Goal: Task Accomplishment & Management: Manage account settings

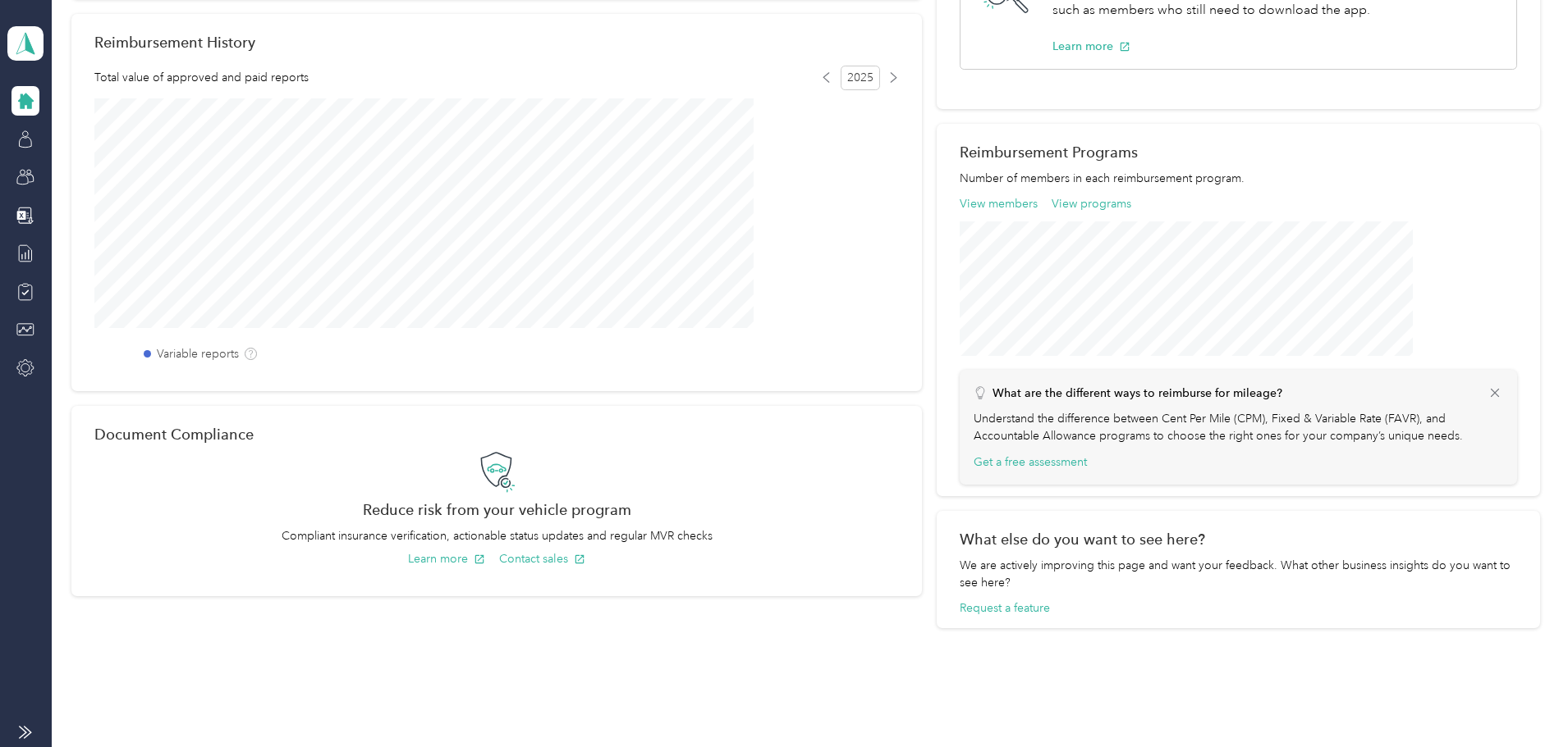
scroll to position [410, 0]
click at [20, 139] on icon at bounding box center [25, 142] width 13 height 11
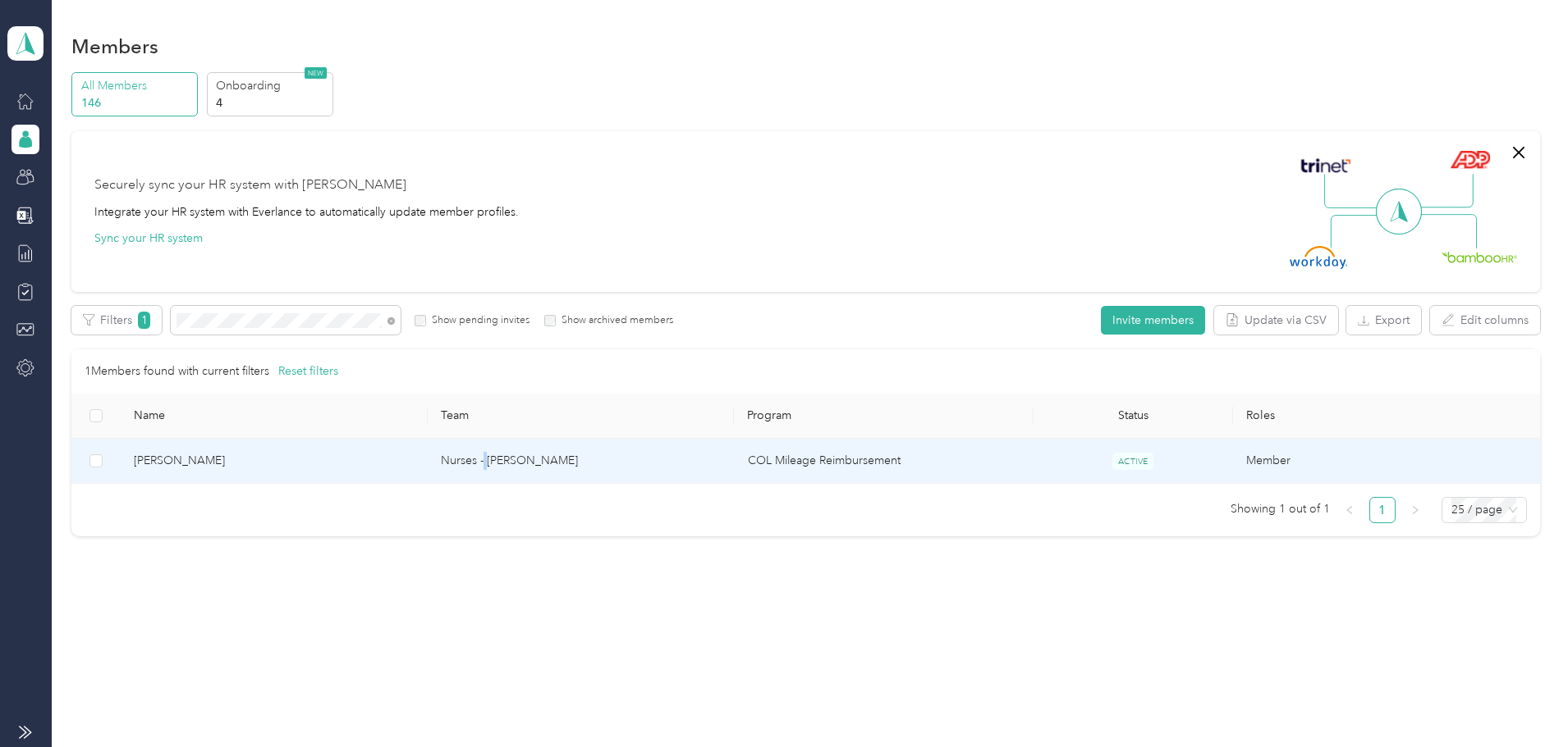
click at [550, 460] on td "Nurses - [PERSON_NAME]" at bounding box center [581, 461] width 307 height 45
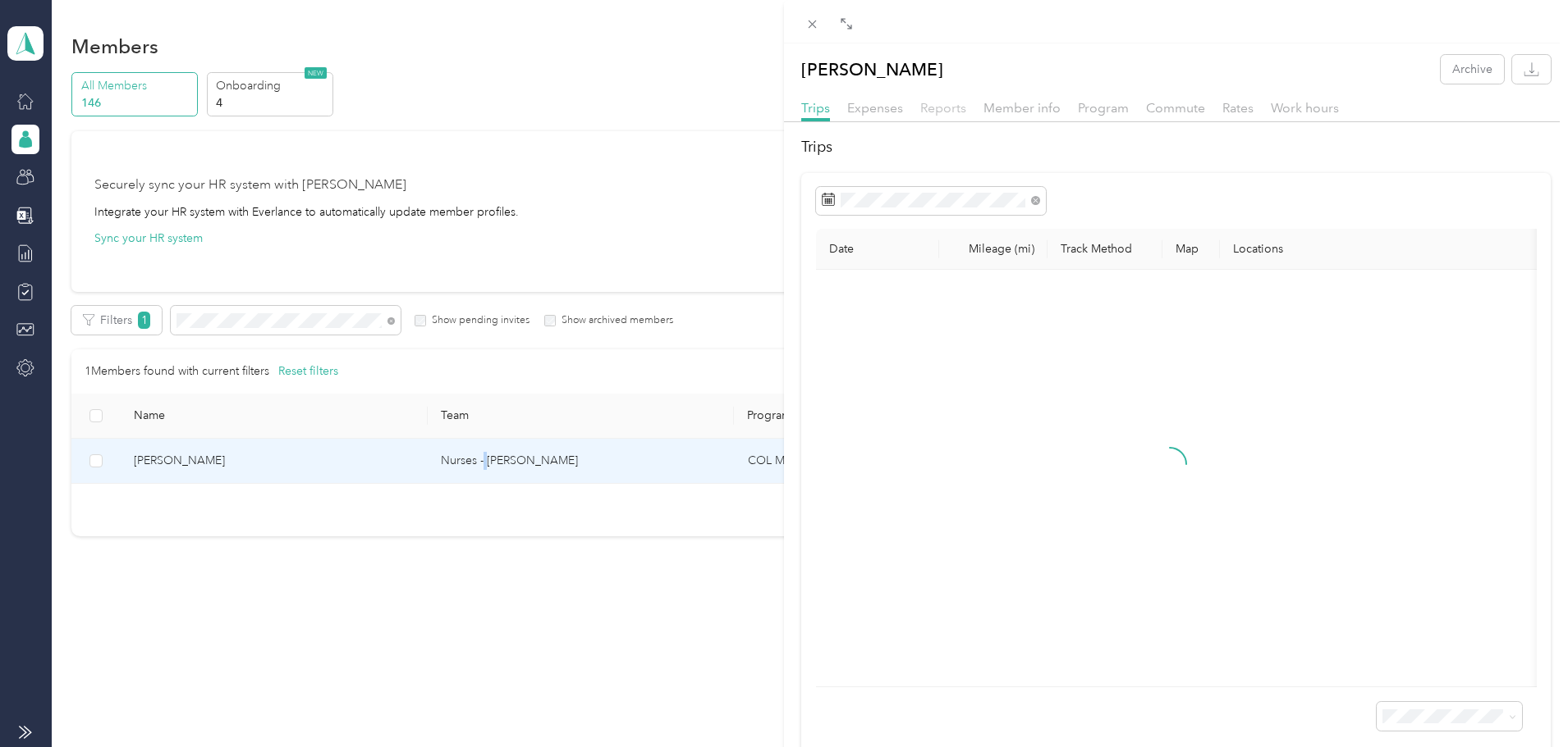
click at [792, 113] on span "Reports" at bounding box center [943, 108] width 46 height 15
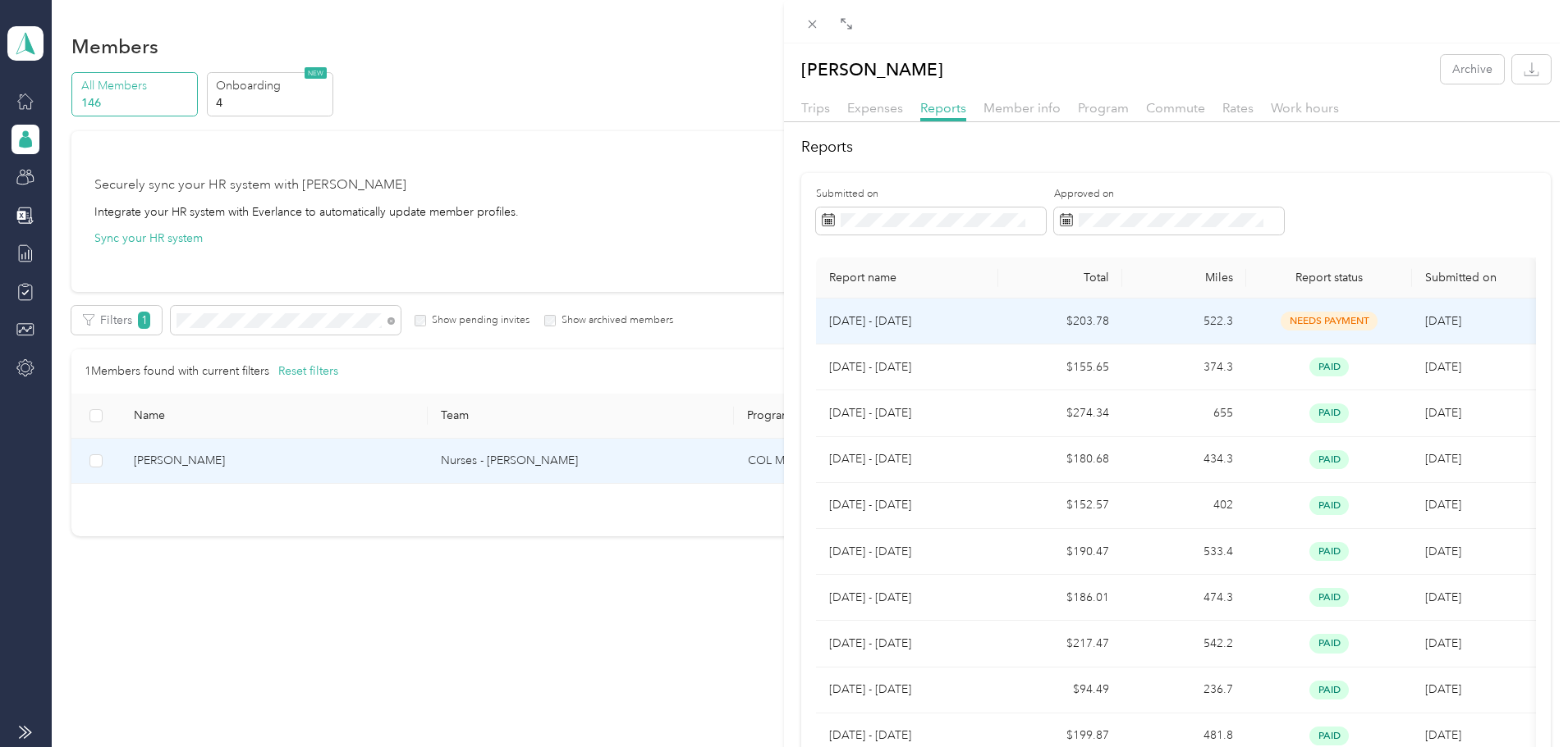
click at [792, 322] on td "522.3" at bounding box center [1184, 322] width 124 height 46
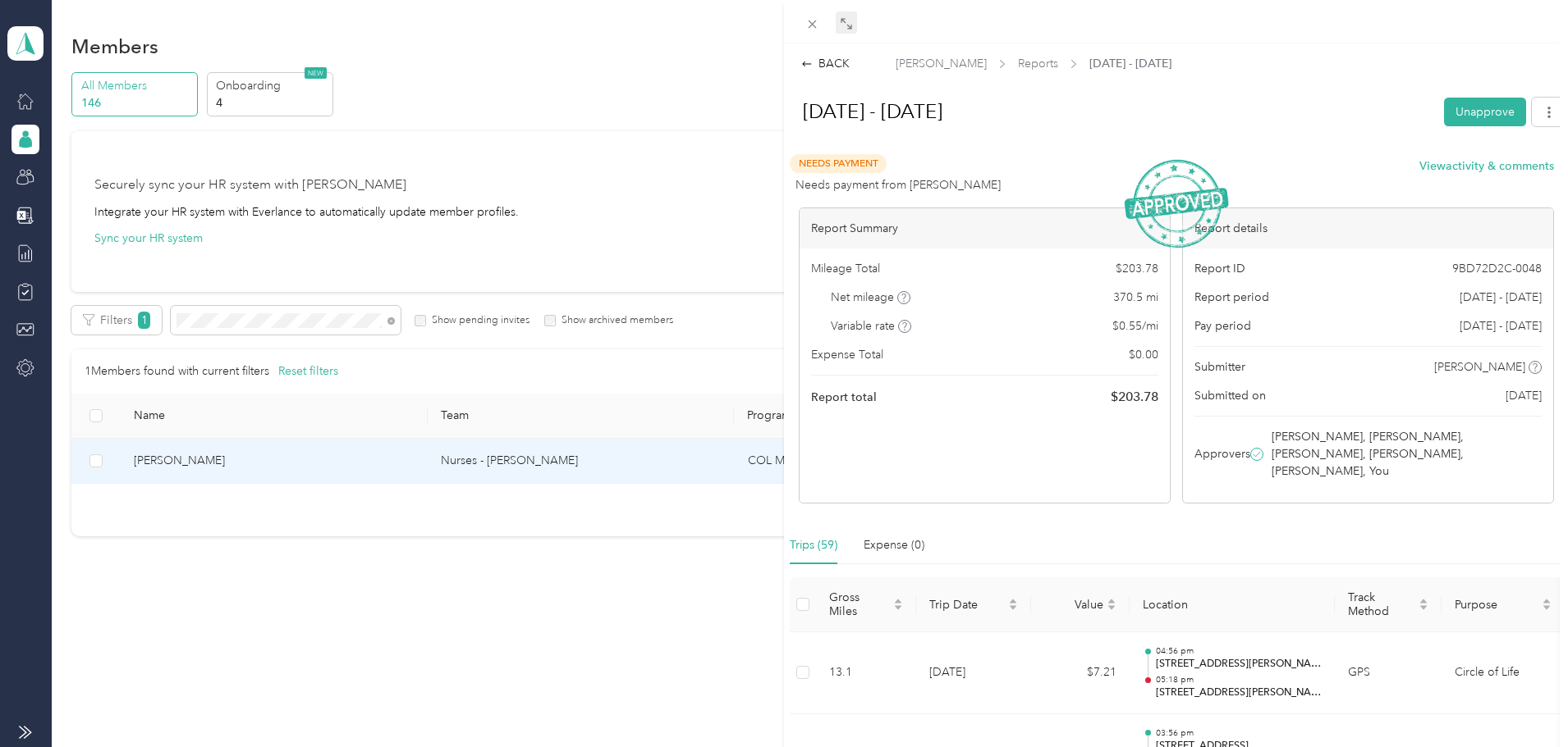
click at [792, 550] on div "Drag to resize Click to close BACK [PERSON_NAME] Reports [DATE] - [DATE] [DATE]…" at bounding box center [779, 747] width 1559 height 0
click at [792, 25] on icon at bounding box center [847, 24] width 13 height 13
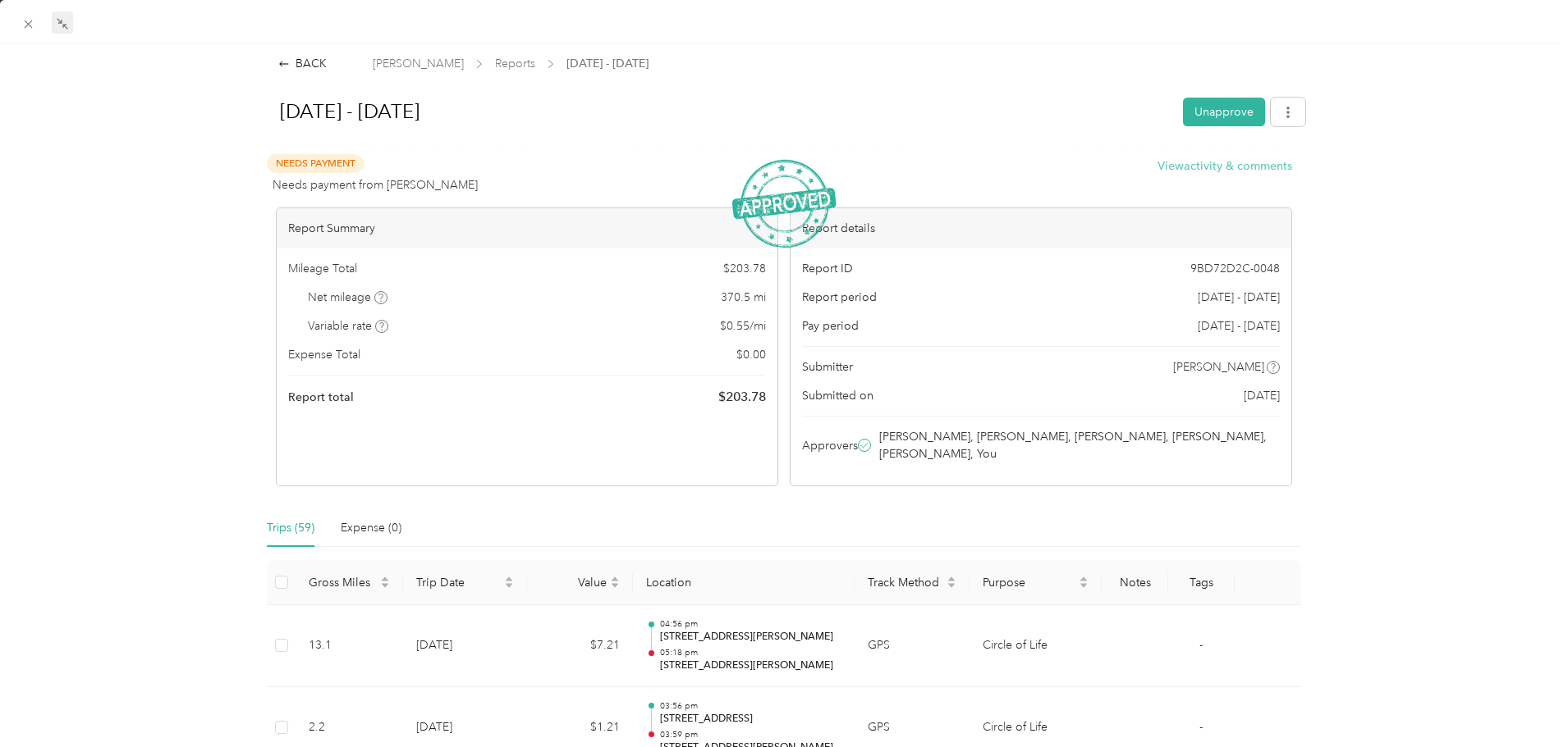
click at [792, 168] on button "View activity & comments" at bounding box center [1225, 167] width 135 height 17
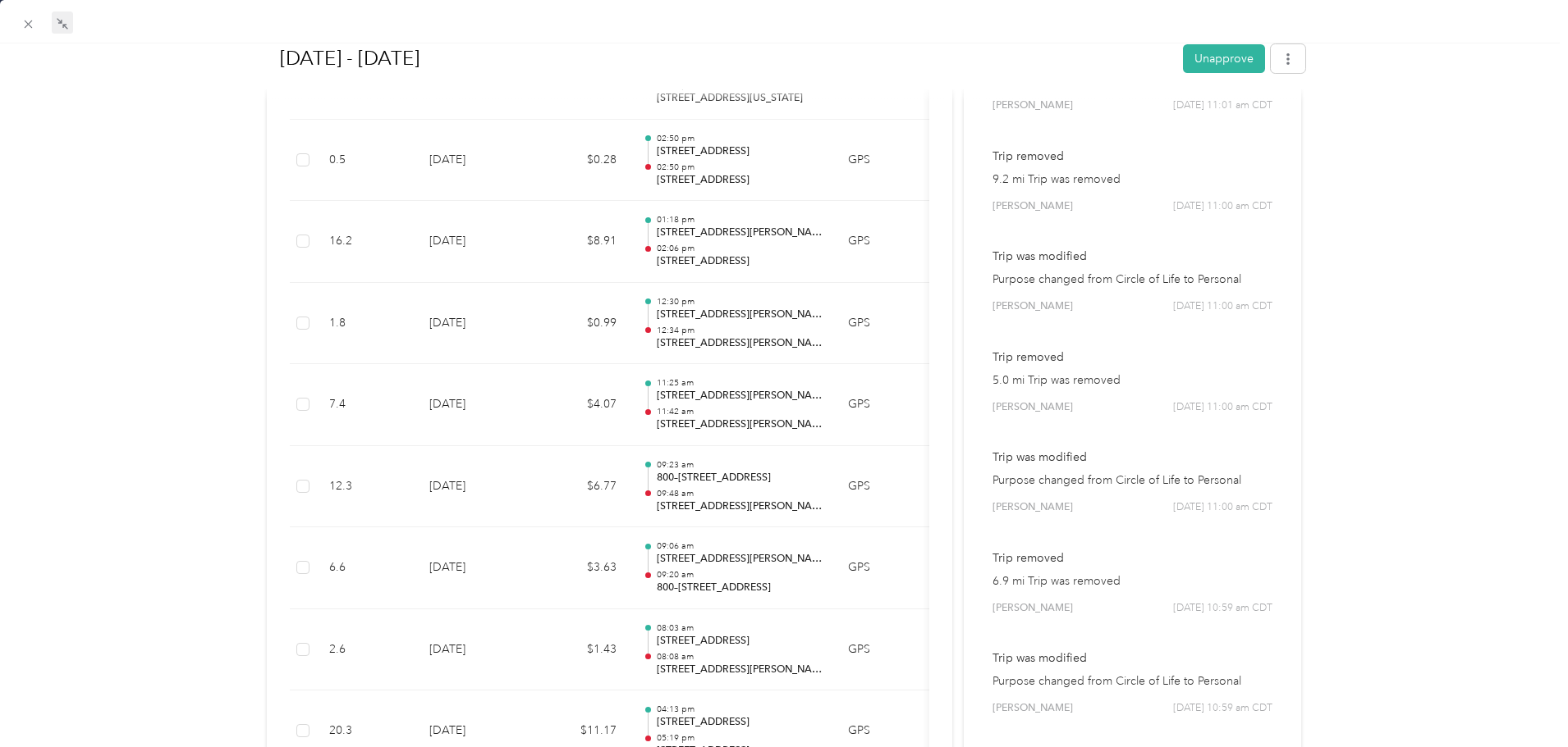
scroll to position [1148, 0]
